Goal: Task Accomplishment & Management: Use online tool/utility

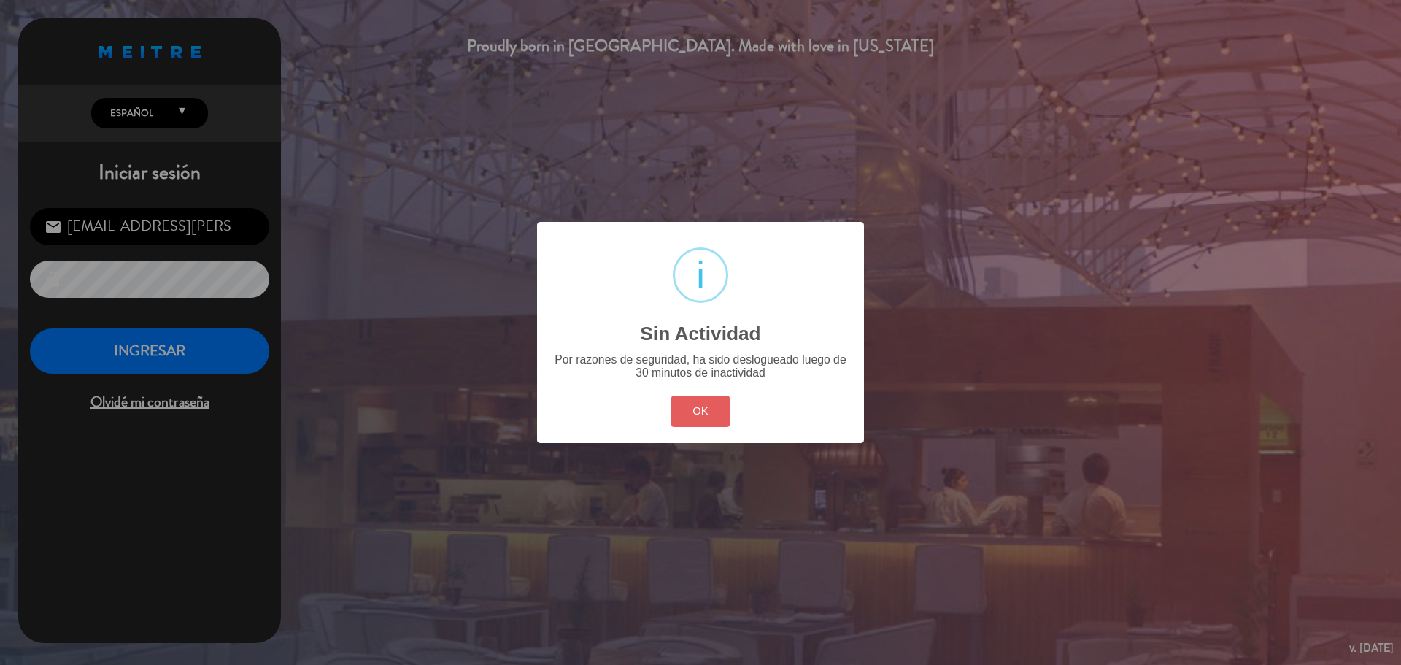
click at [698, 410] on button "OK" at bounding box center [700, 411] width 59 height 31
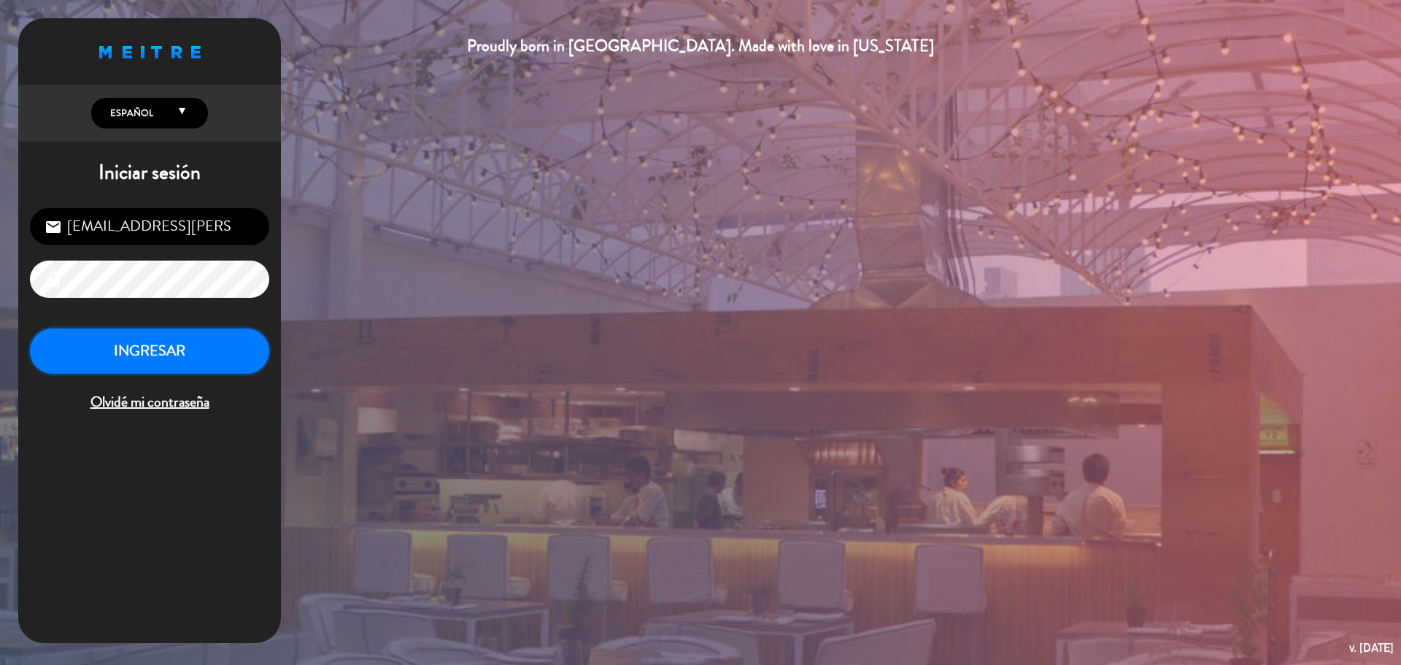
click at [239, 355] on button "INGRESAR" at bounding box center [149, 351] width 239 height 46
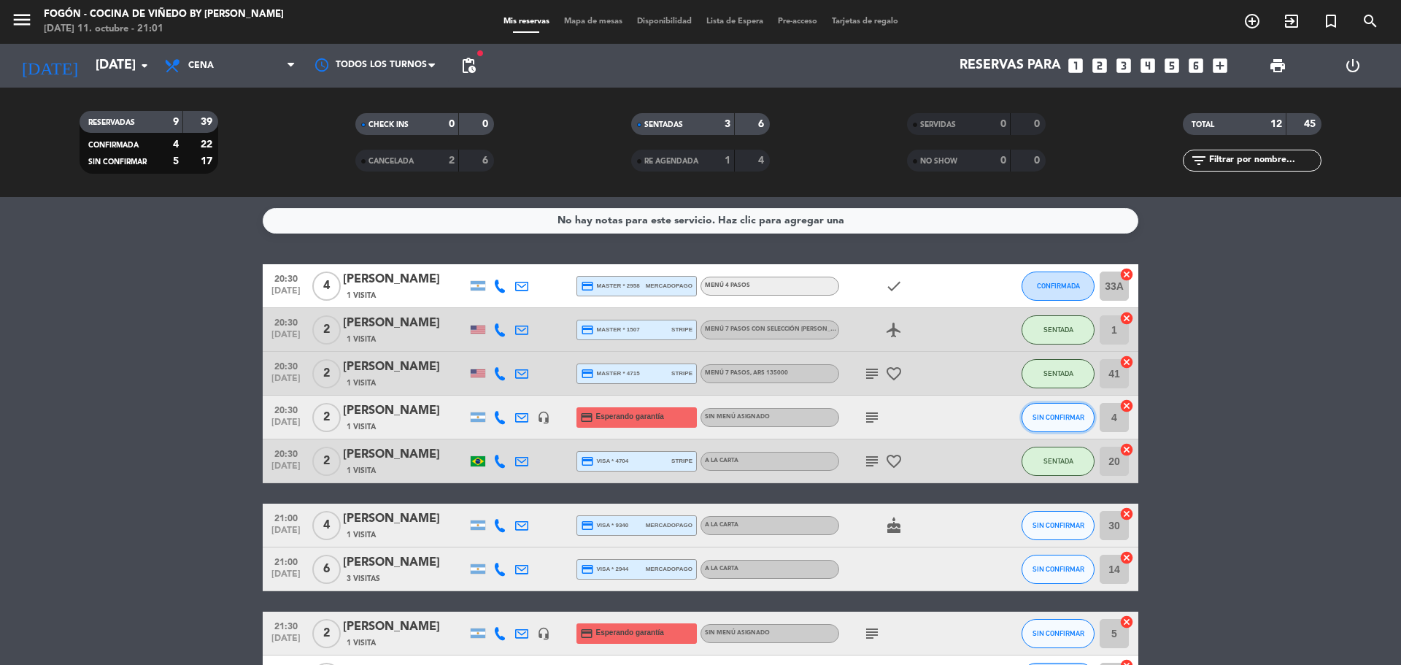
click at [1058, 417] on span "SIN CONFIRMAR" at bounding box center [1059, 417] width 52 height 8
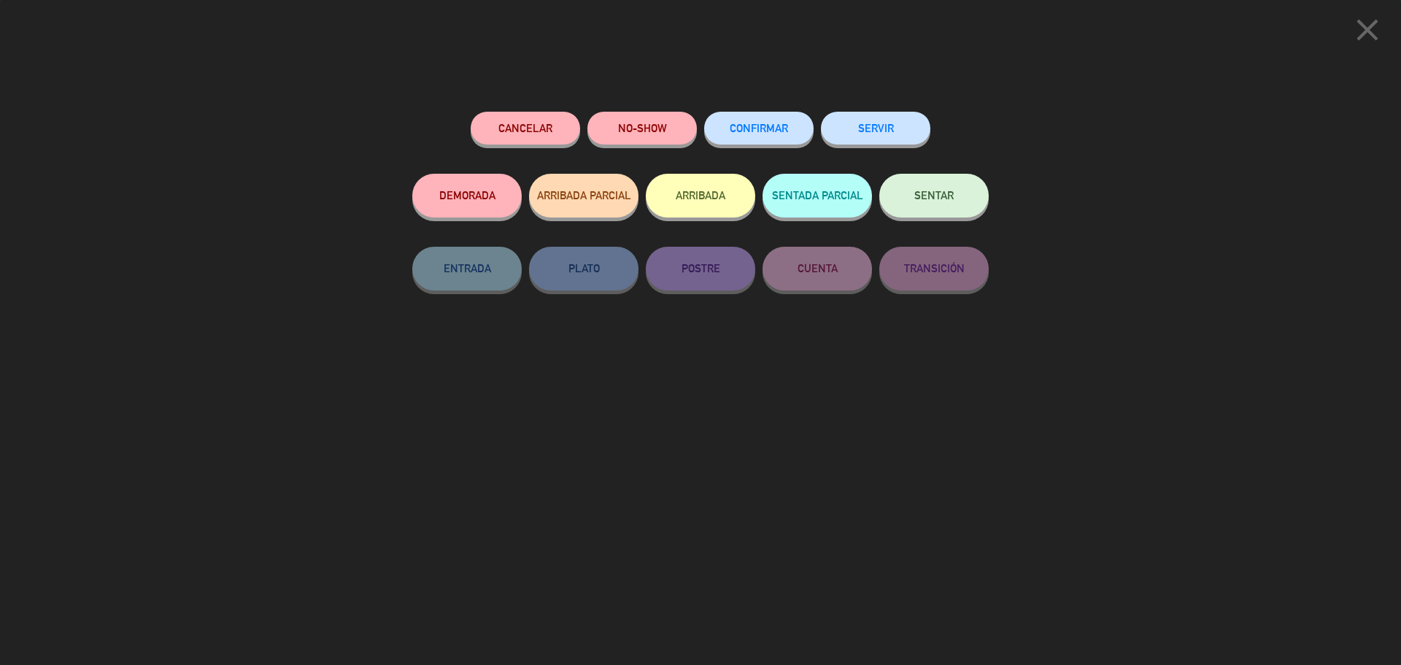
click at [936, 199] on span "SENTAR" at bounding box center [933, 195] width 39 height 12
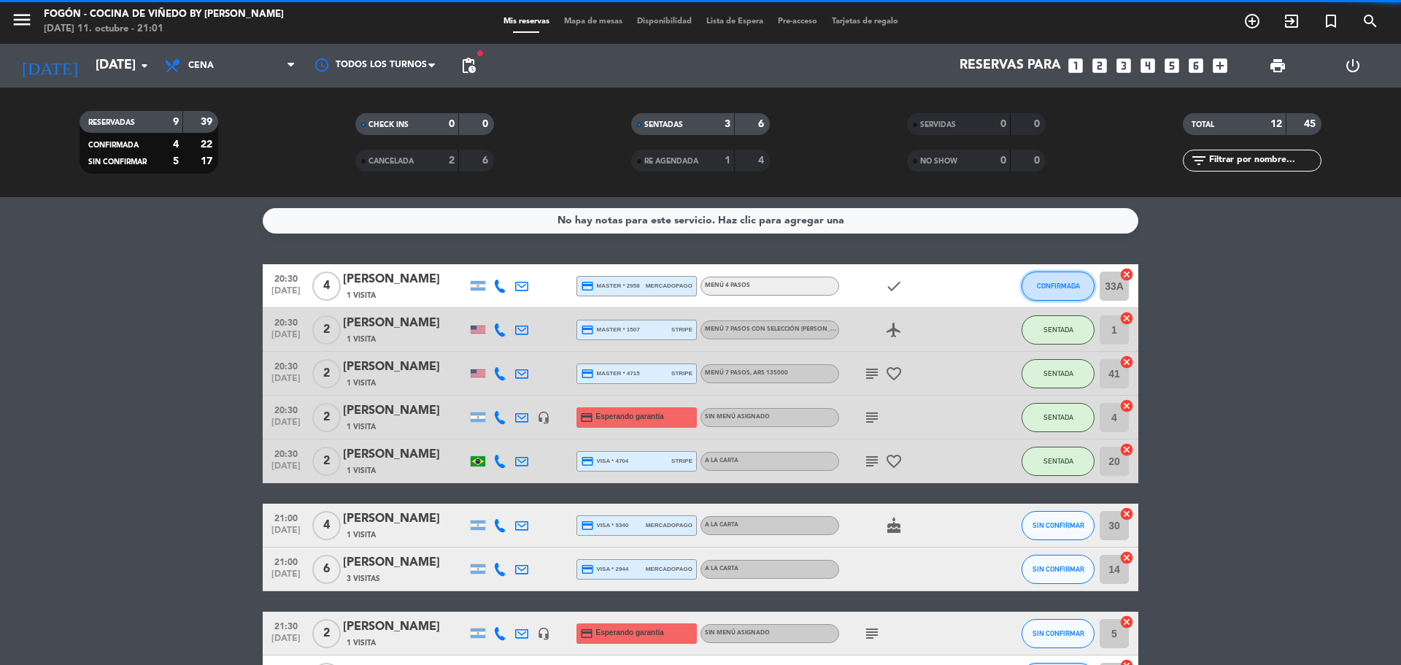
click at [1048, 293] on button "CONFIRMADA" at bounding box center [1058, 285] width 73 height 29
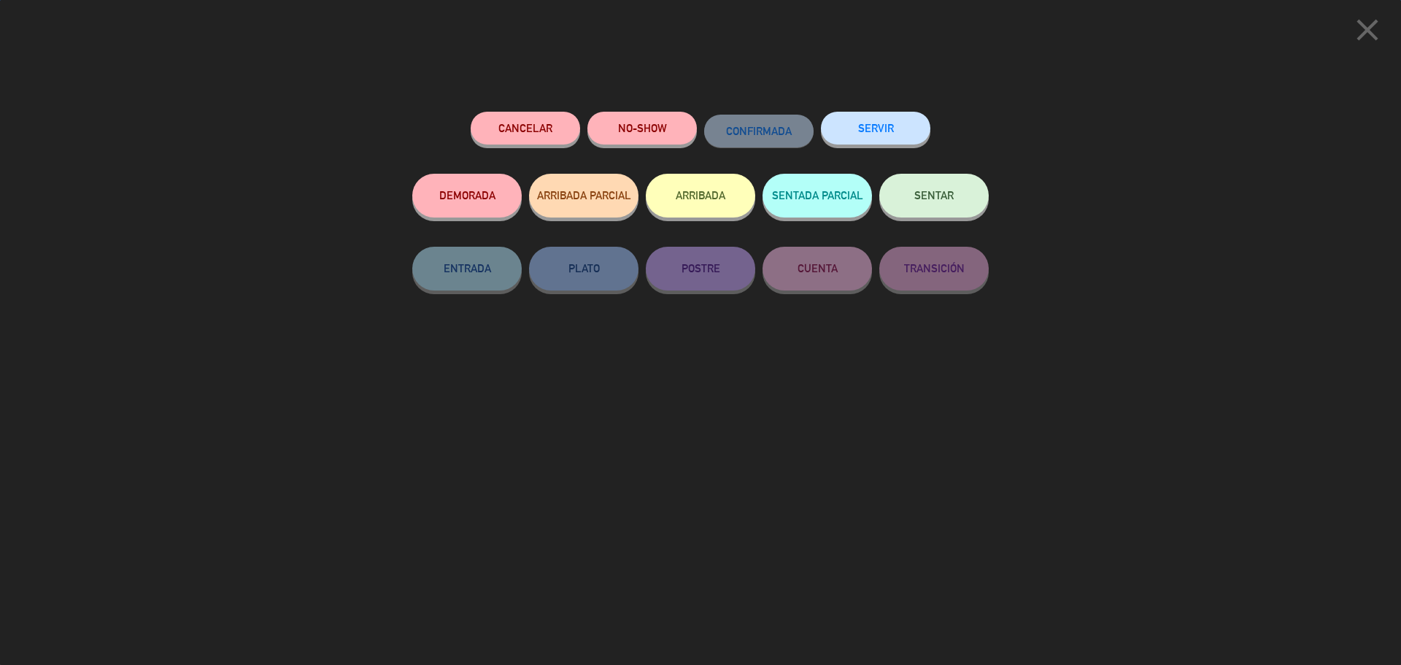
click at [909, 186] on button "SENTAR" at bounding box center [933, 196] width 109 height 44
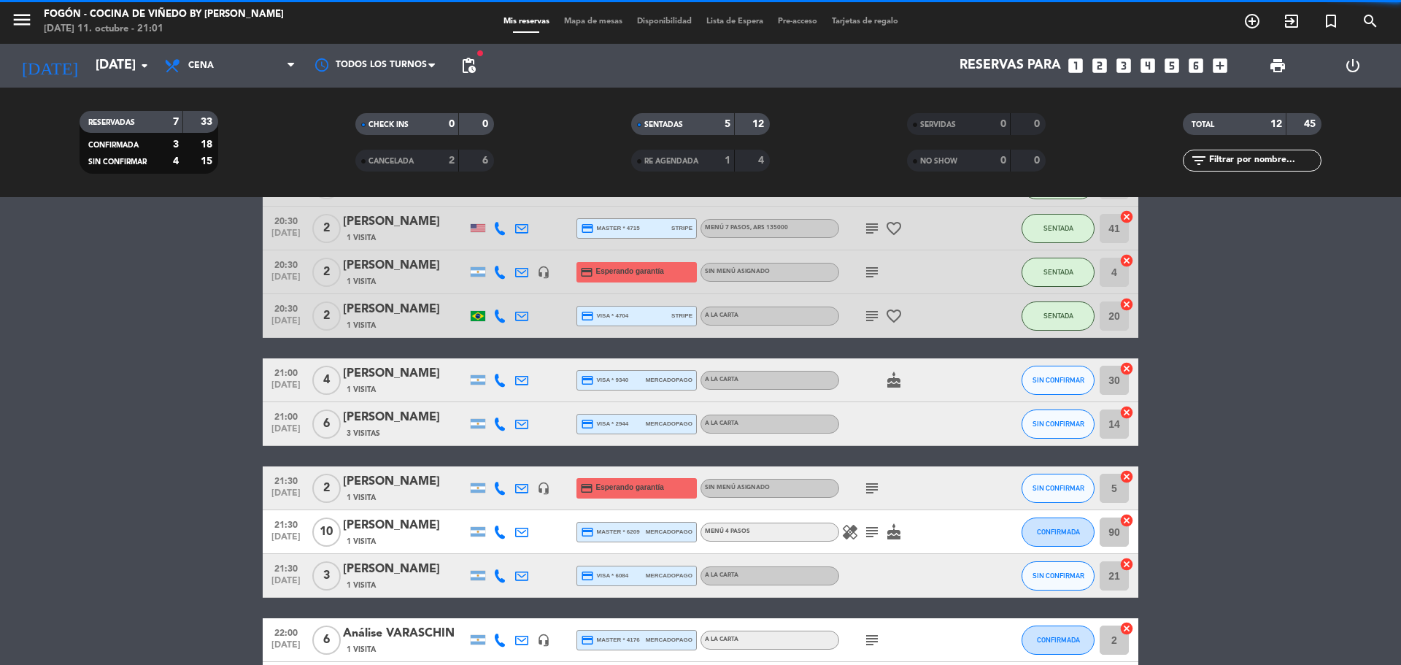
scroll to position [146, 0]
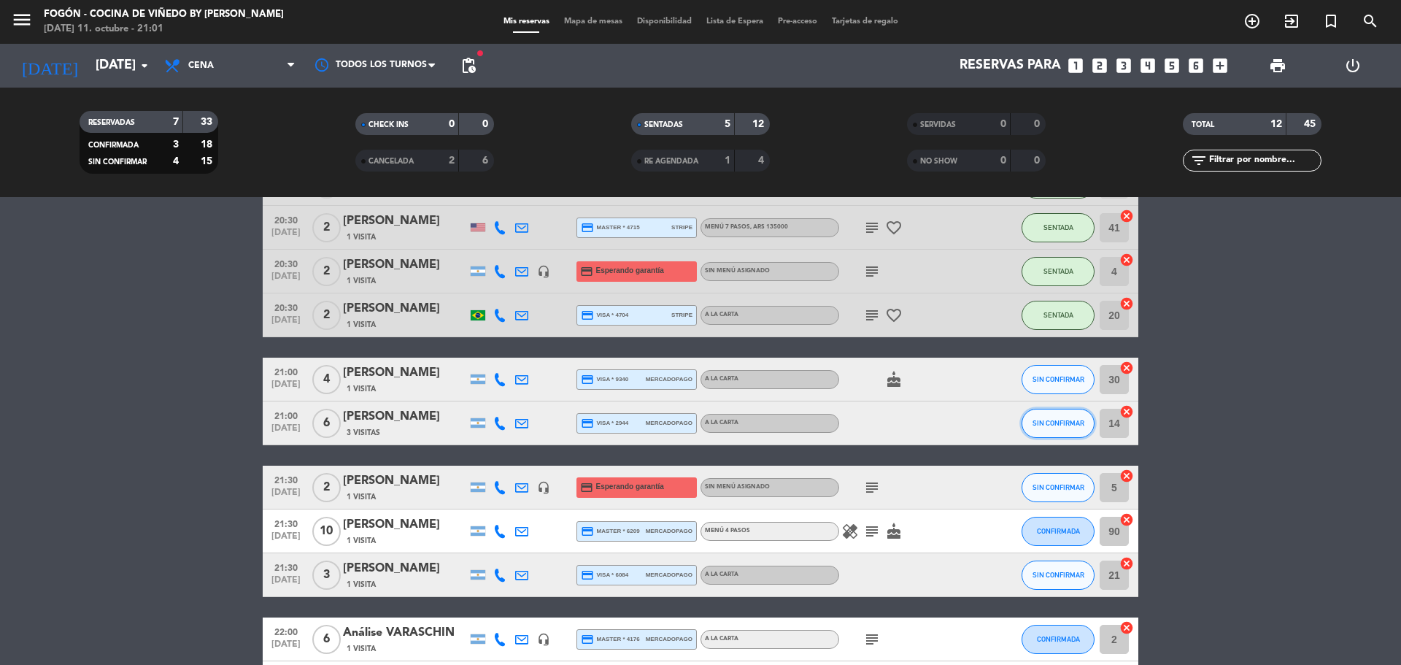
click at [1049, 425] on span "SIN CONFIRMAR" at bounding box center [1059, 423] width 52 height 8
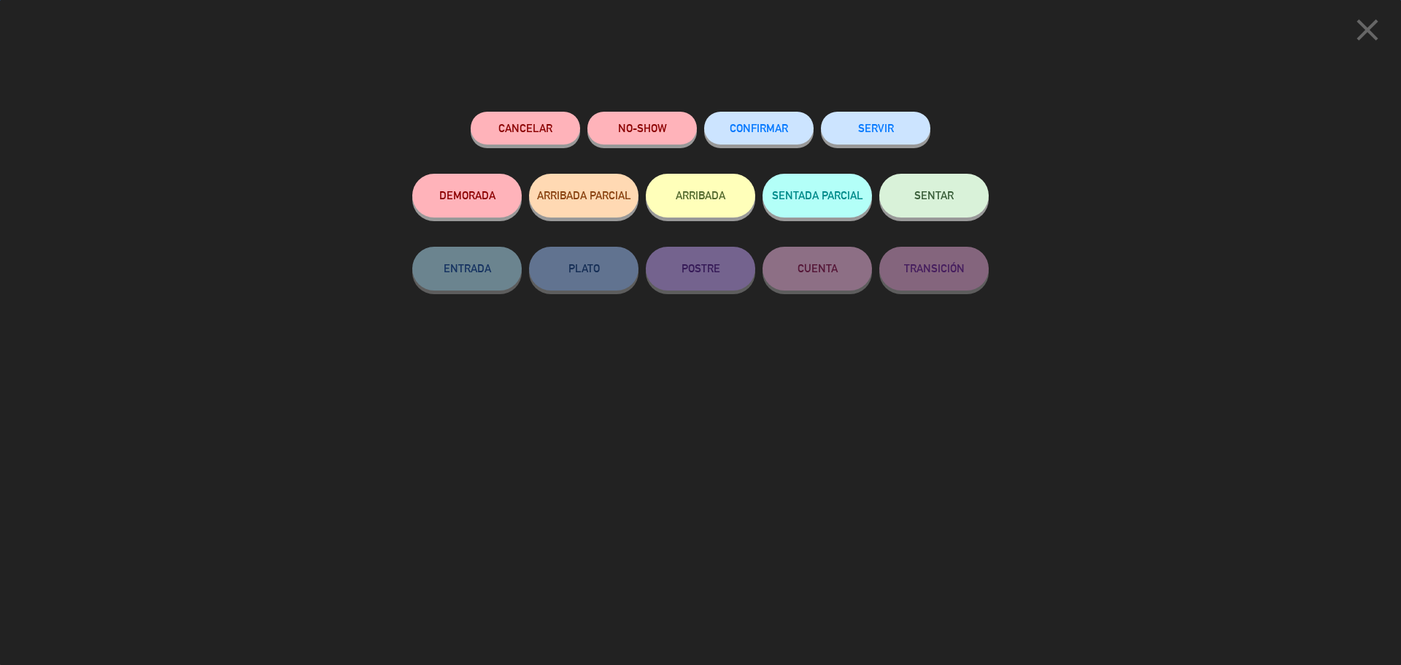
click at [931, 191] on span "SENTAR" at bounding box center [933, 195] width 39 height 12
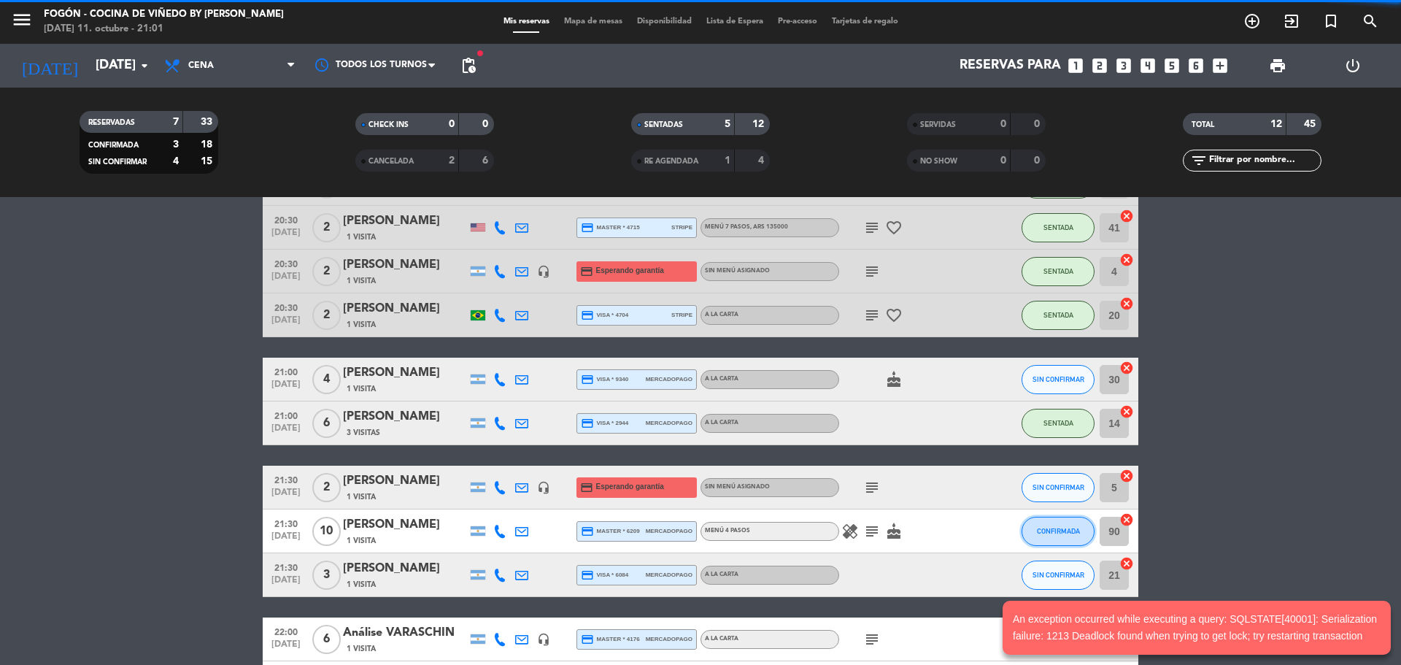
click at [1049, 530] on span "CONFIRMADA" at bounding box center [1058, 531] width 43 height 8
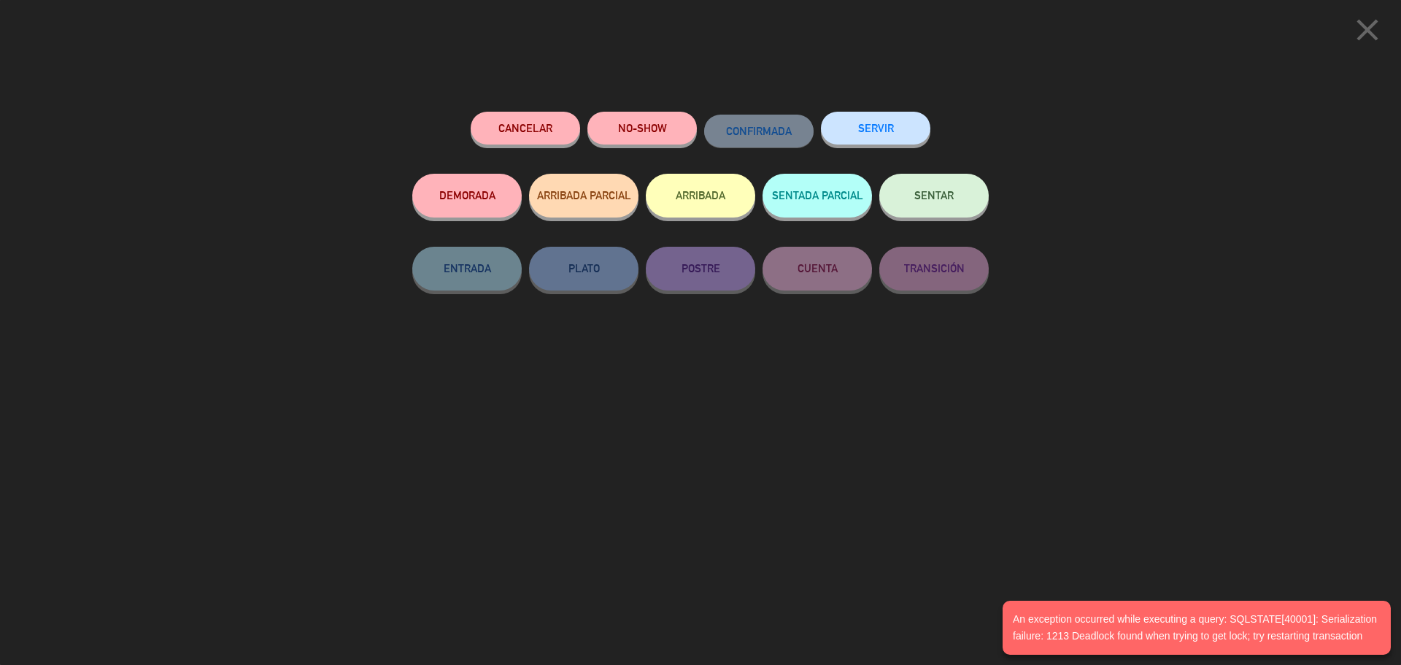
click at [940, 189] on button "SENTAR" at bounding box center [933, 196] width 109 height 44
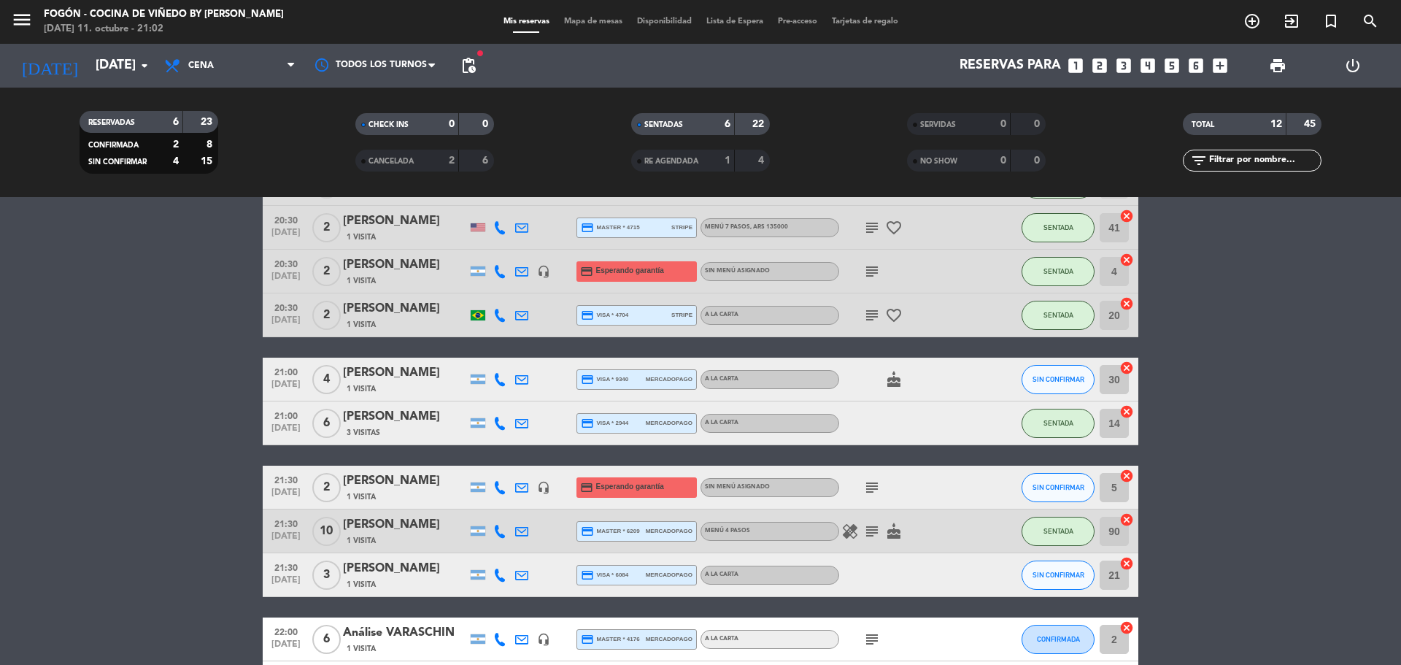
click at [417, 417] on div "[PERSON_NAME]" at bounding box center [405, 416] width 124 height 19
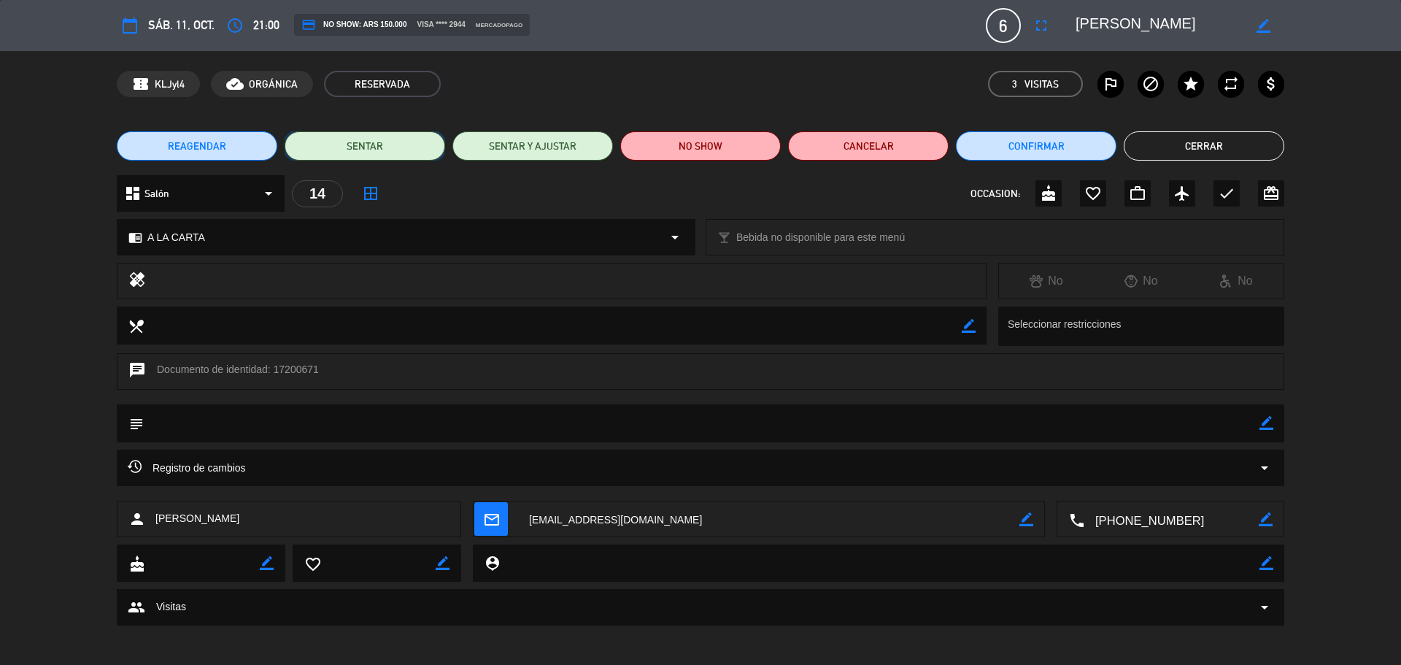
click at [396, 147] on button "SENTAR" at bounding box center [365, 145] width 161 height 29
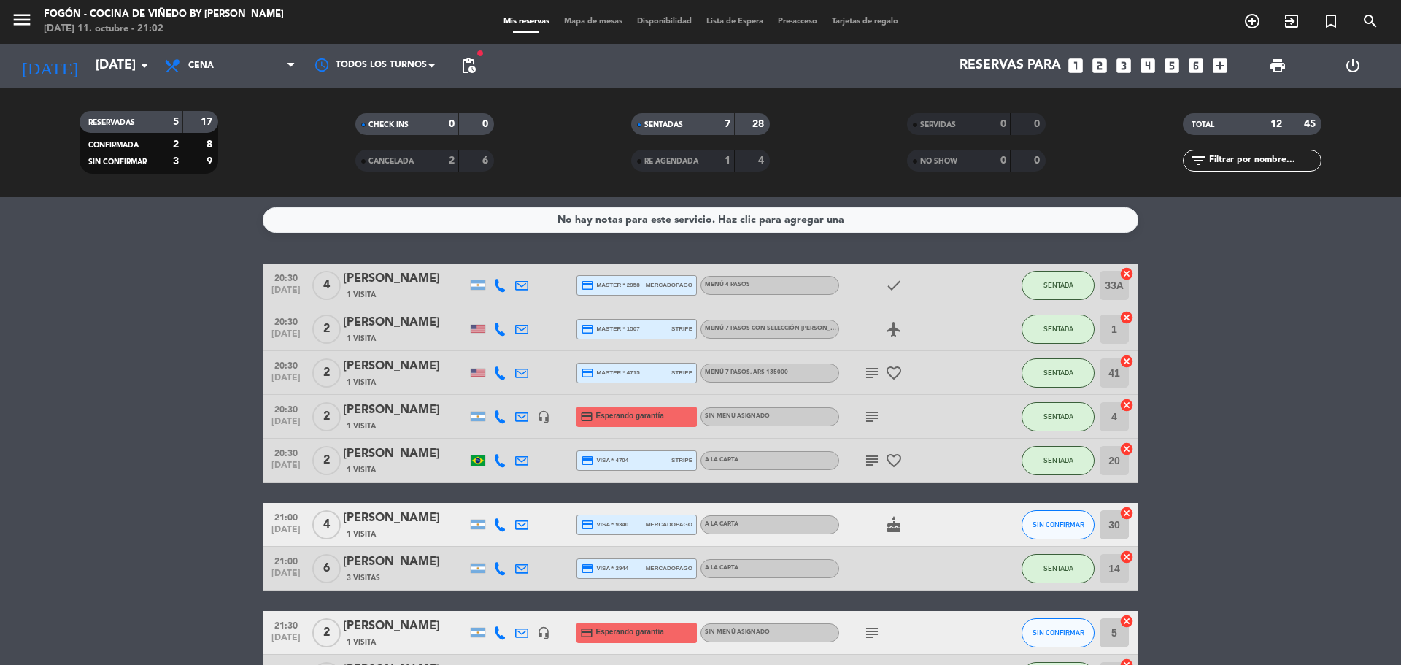
scroll to position [0, 0]
